Goal: Check status: Check status

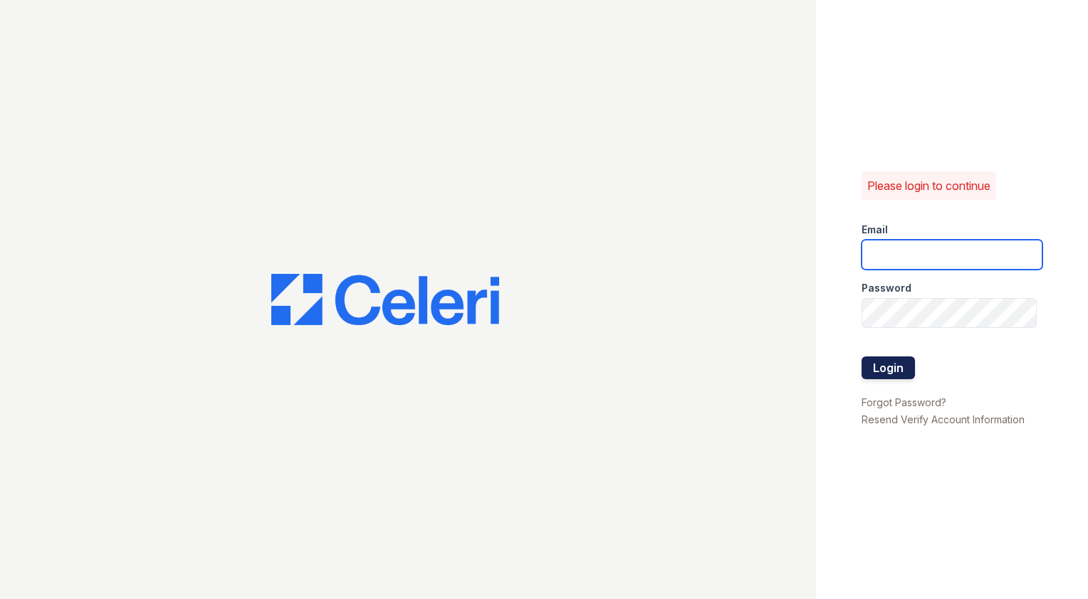
type input "Capitalhills1@cafmanagement.com"
click at [891, 377] on button "Login" at bounding box center [887, 368] width 53 height 23
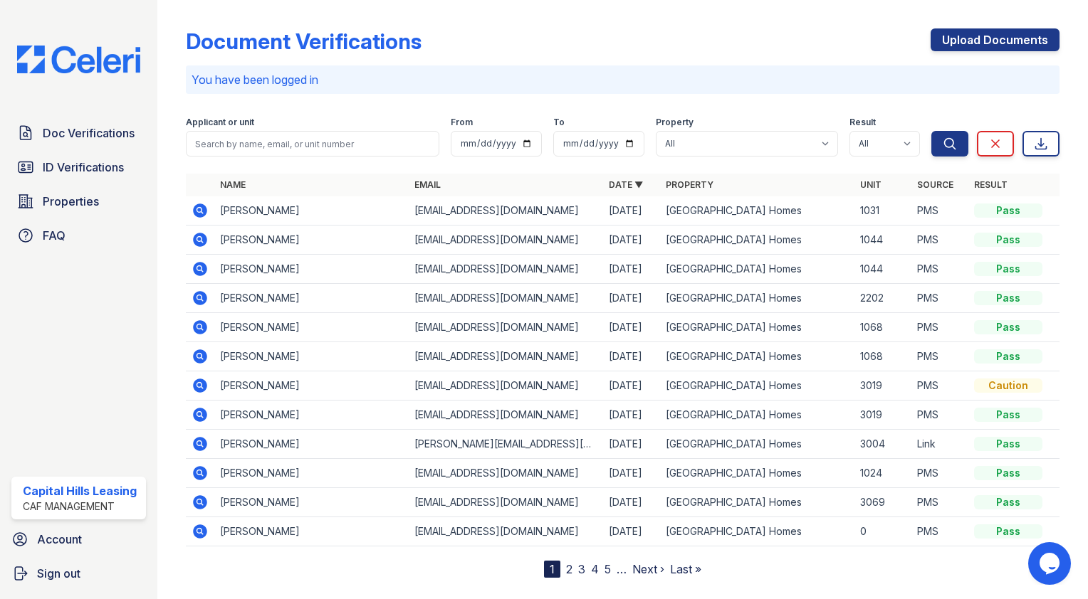
click at [208, 326] on icon at bounding box center [199, 327] width 17 height 17
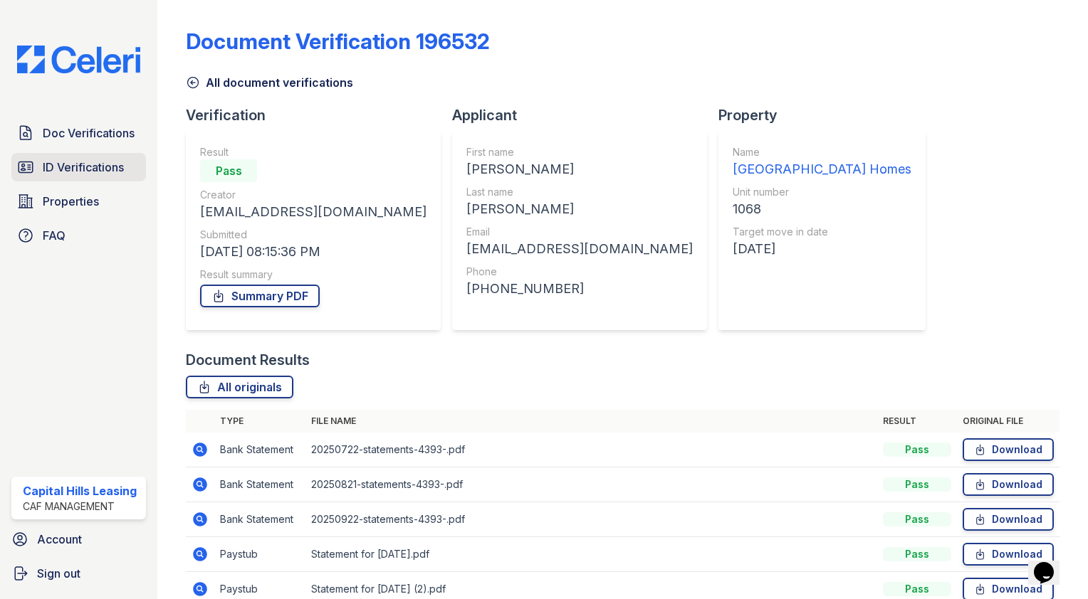
click at [97, 167] on span "ID Verifications" at bounding box center [83, 167] width 81 height 17
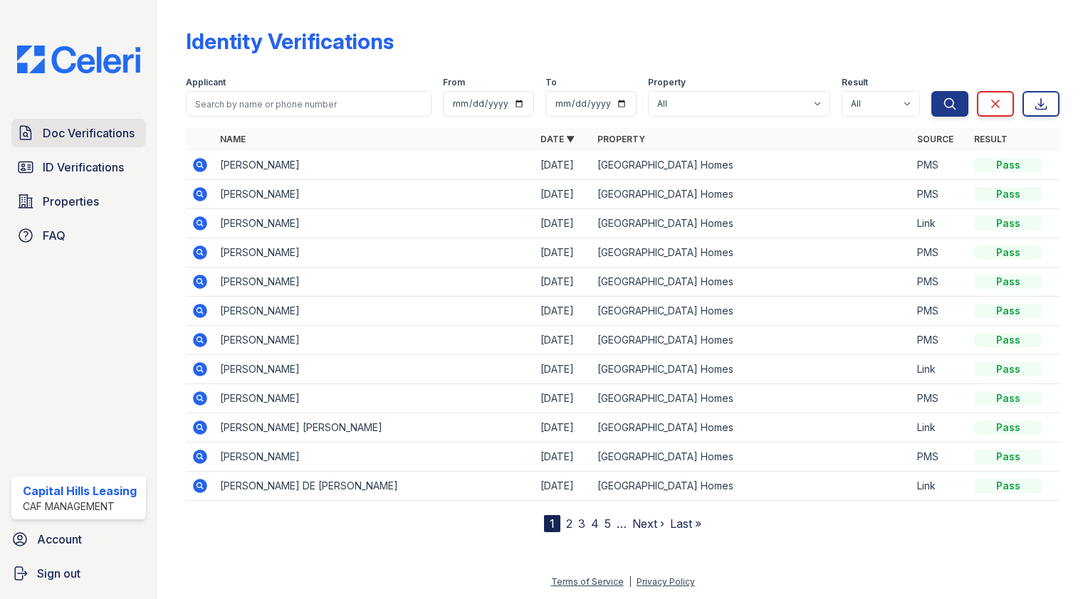
click at [106, 146] on link "Doc Verifications" at bounding box center [78, 133] width 135 height 28
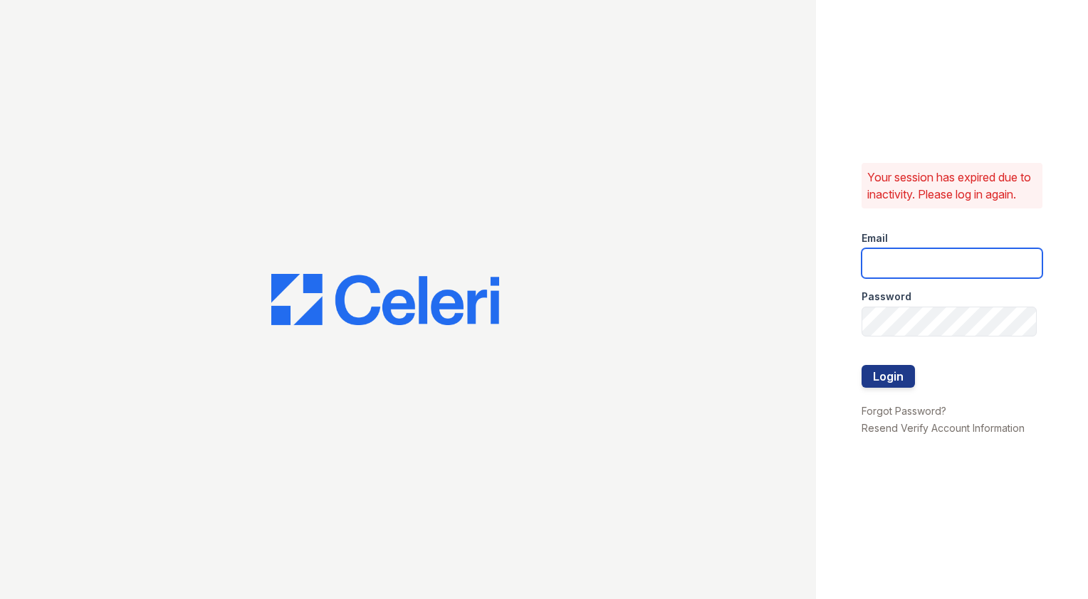
type input "[EMAIL_ADDRESS][DOMAIN_NAME]"
click at [902, 387] on button "Login" at bounding box center [887, 376] width 53 height 23
